Goal: Leave review/rating: Leave review/rating

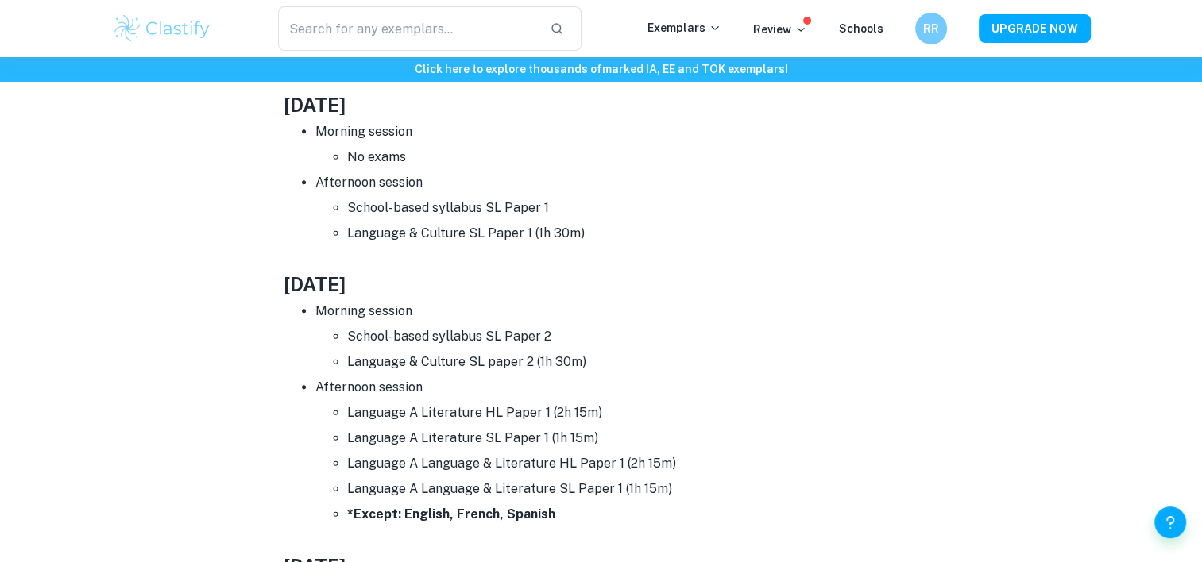
scroll to position [784, 0]
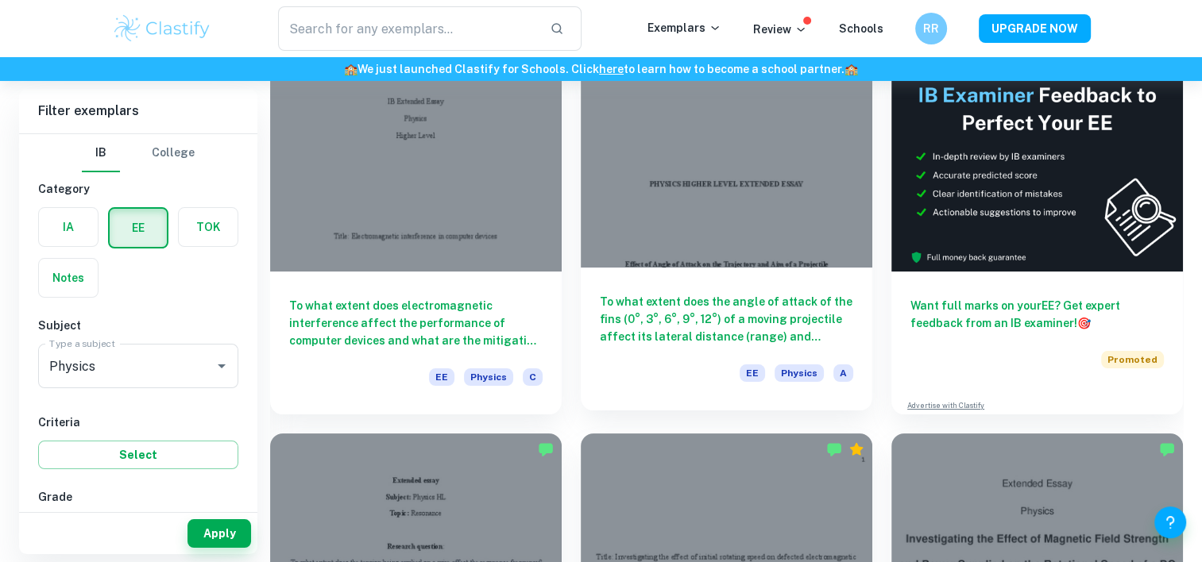
scroll to position [148, 0]
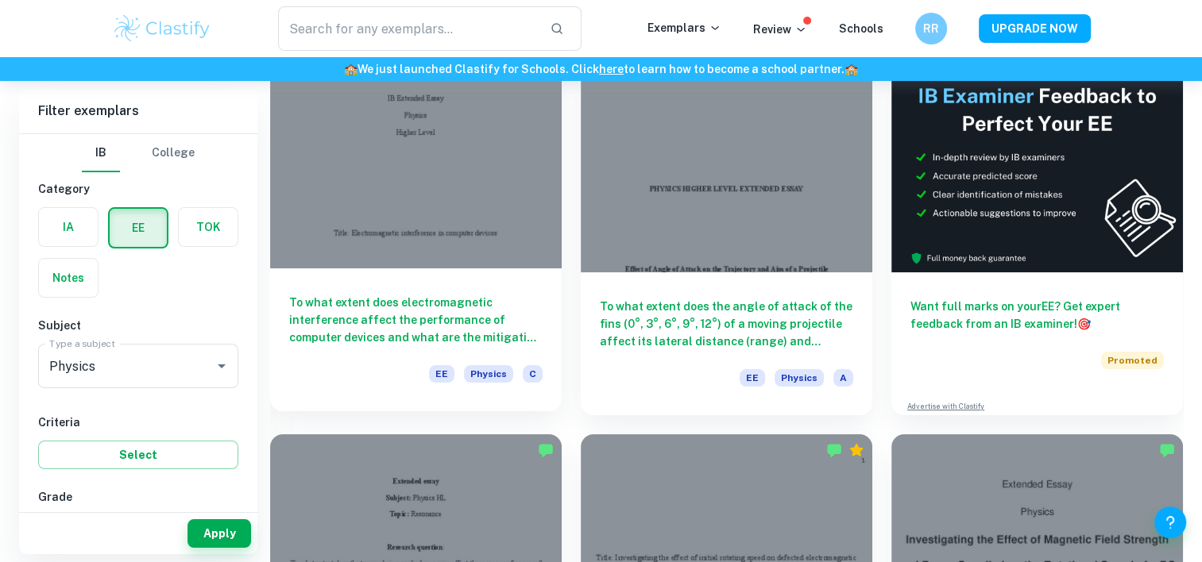
click at [346, 263] on div at bounding box center [416, 159] width 292 height 218
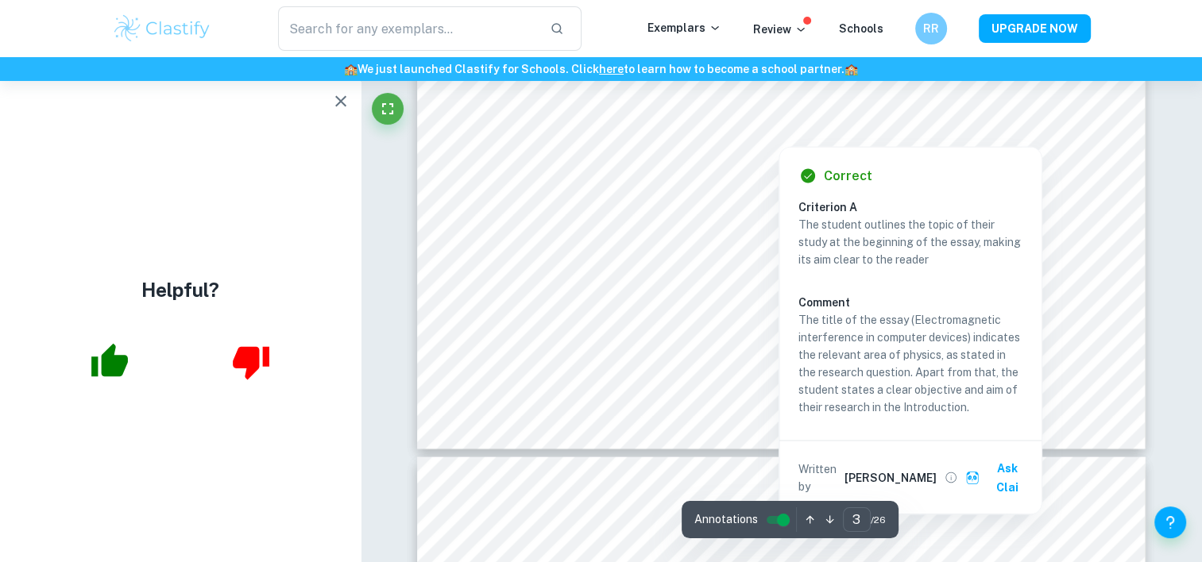
scroll to position [2989, 0]
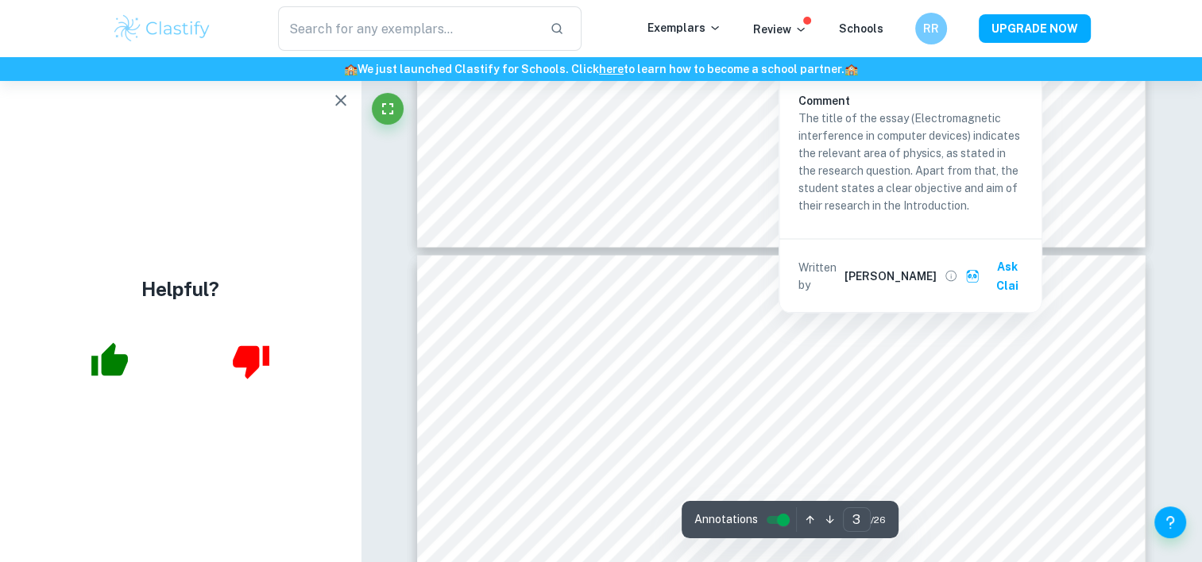
type input "4"
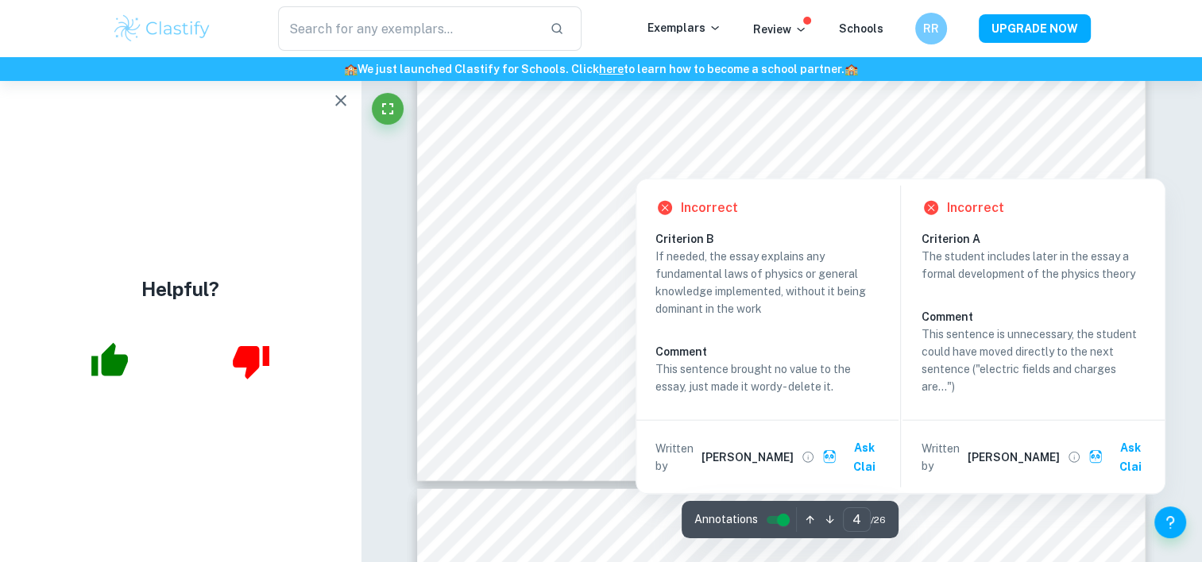
scroll to position [3993, 0]
